Goal: Information Seeking & Learning: Learn about a topic

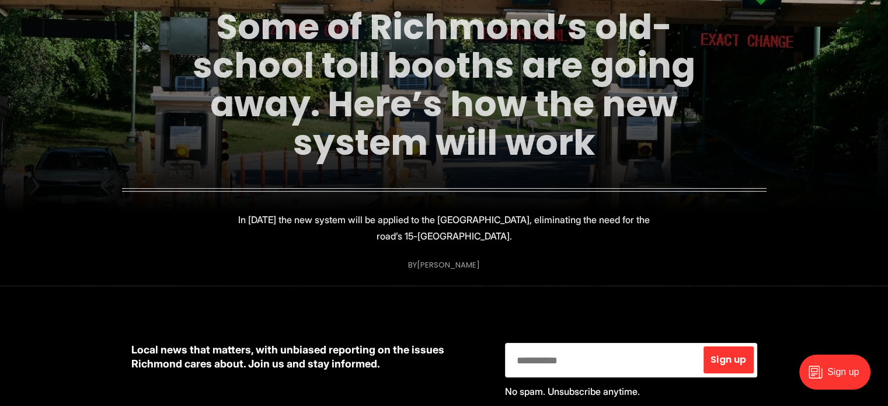
scroll to position [200, 0]
click at [497, 141] on link "Some of Richmond’s old-school toll booths are going away. Here’s how the new sy…" at bounding box center [444, 84] width 503 height 165
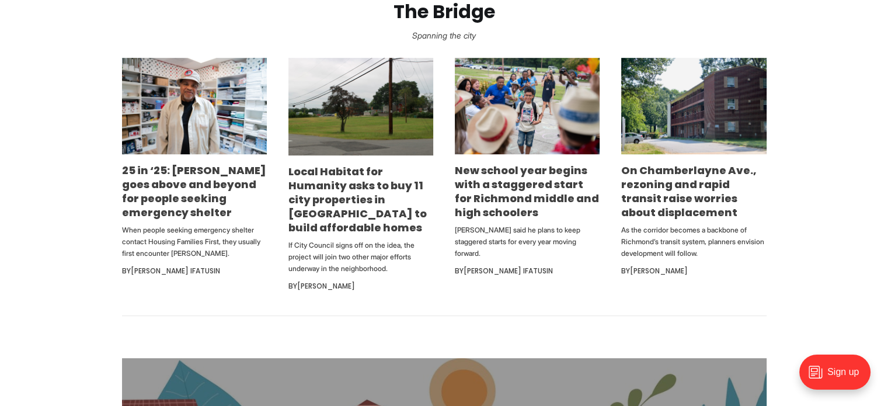
scroll to position [698, 0]
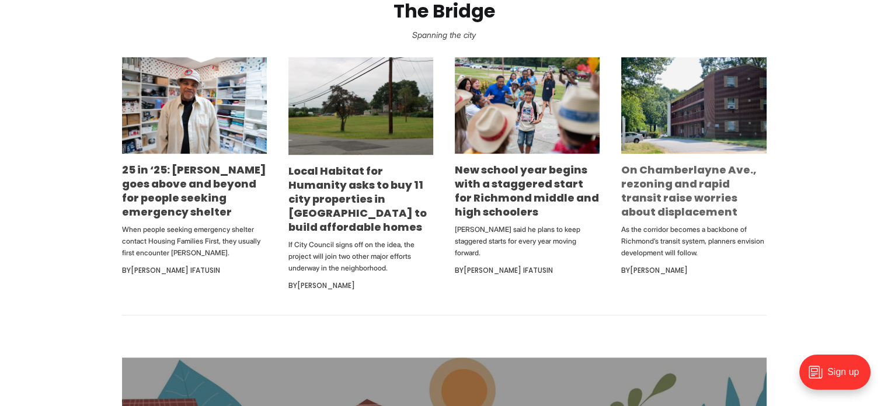
click at [694, 165] on link "On Chamberlayne Ave., rezoning and rapid transit raise worries about displaceme…" at bounding box center [688, 190] width 135 height 57
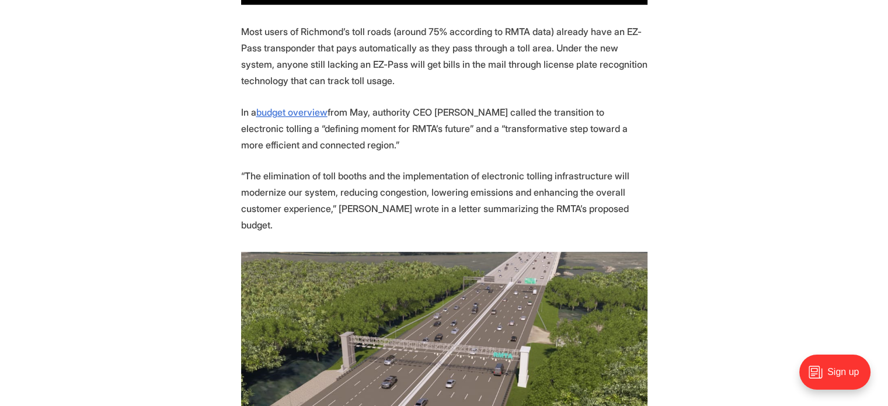
scroll to position [831, 0]
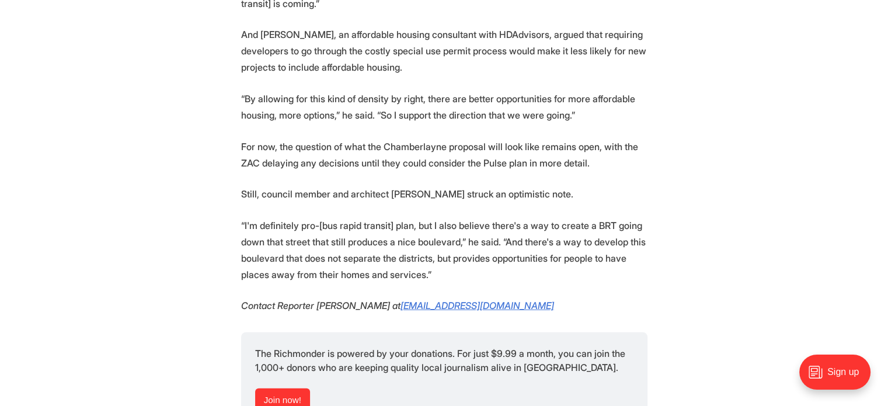
scroll to position [3398, 0]
